Goal: Information Seeking & Learning: Understand process/instructions

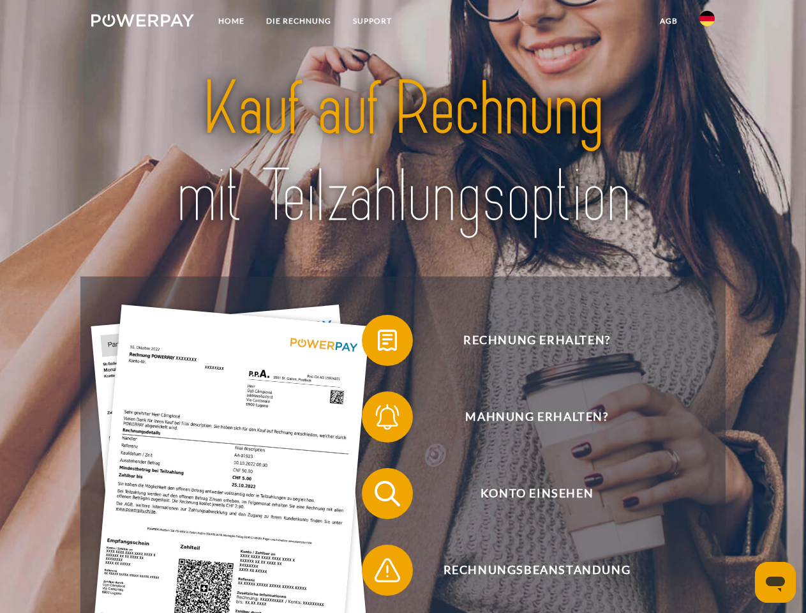
click at [142, 22] on img at bounding box center [142, 20] width 103 height 13
click at [707, 22] on img at bounding box center [706, 18] width 15 height 15
click at [668, 21] on link "agb" at bounding box center [669, 21] width 40 height 23
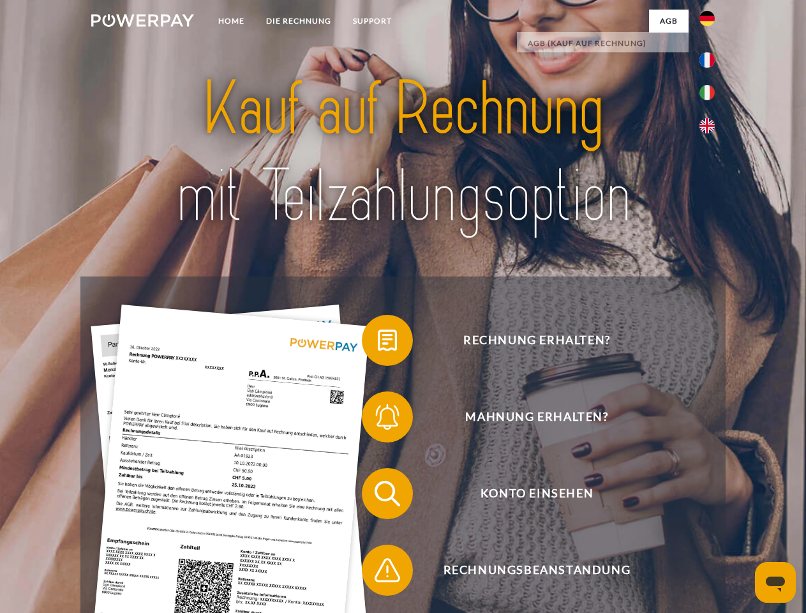
click at [378, 343] on span at bounding box center [368, 340] width 64 height 64
click at [378, 419] on span at bounding box center [368, 417] width 64 height 64
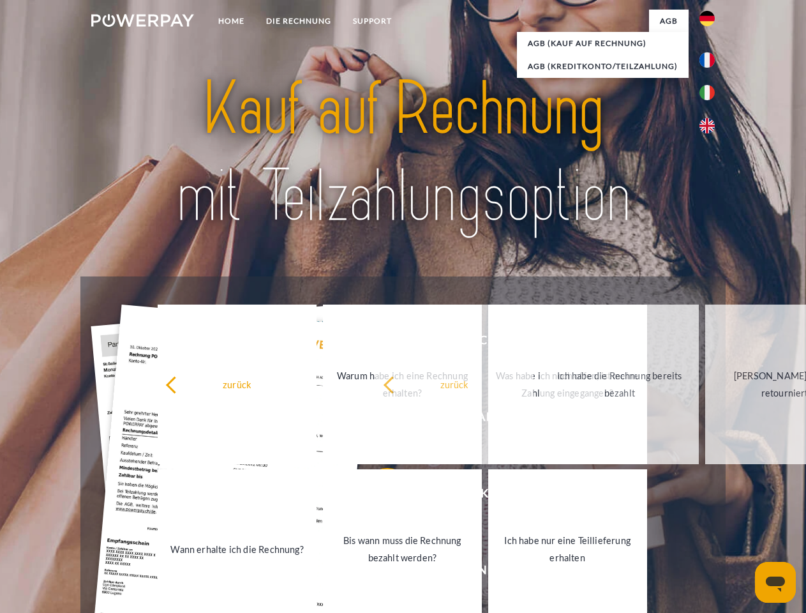
click at [378, 496] on link "Bis wann muss die Rechnung bezahlt werden?" at bounding box center [402, 549] width 159 height 160
click at [378, 572] on span at bounding box center [368, 570] width 64 height 64
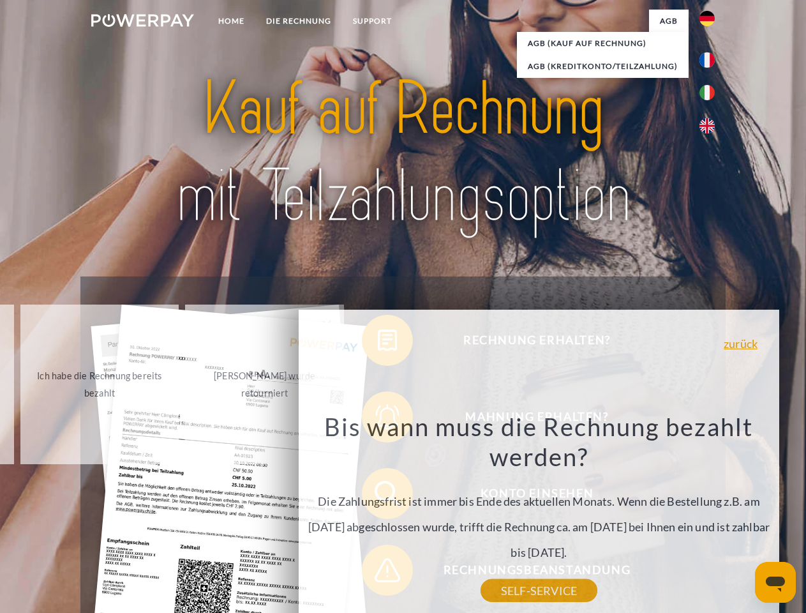
click at [775, 582] on icon "Messaging-Fenster öffnen" at bounding box center [775, 583] width 19 height 15
